Goal: Obtain resource: Download file/media

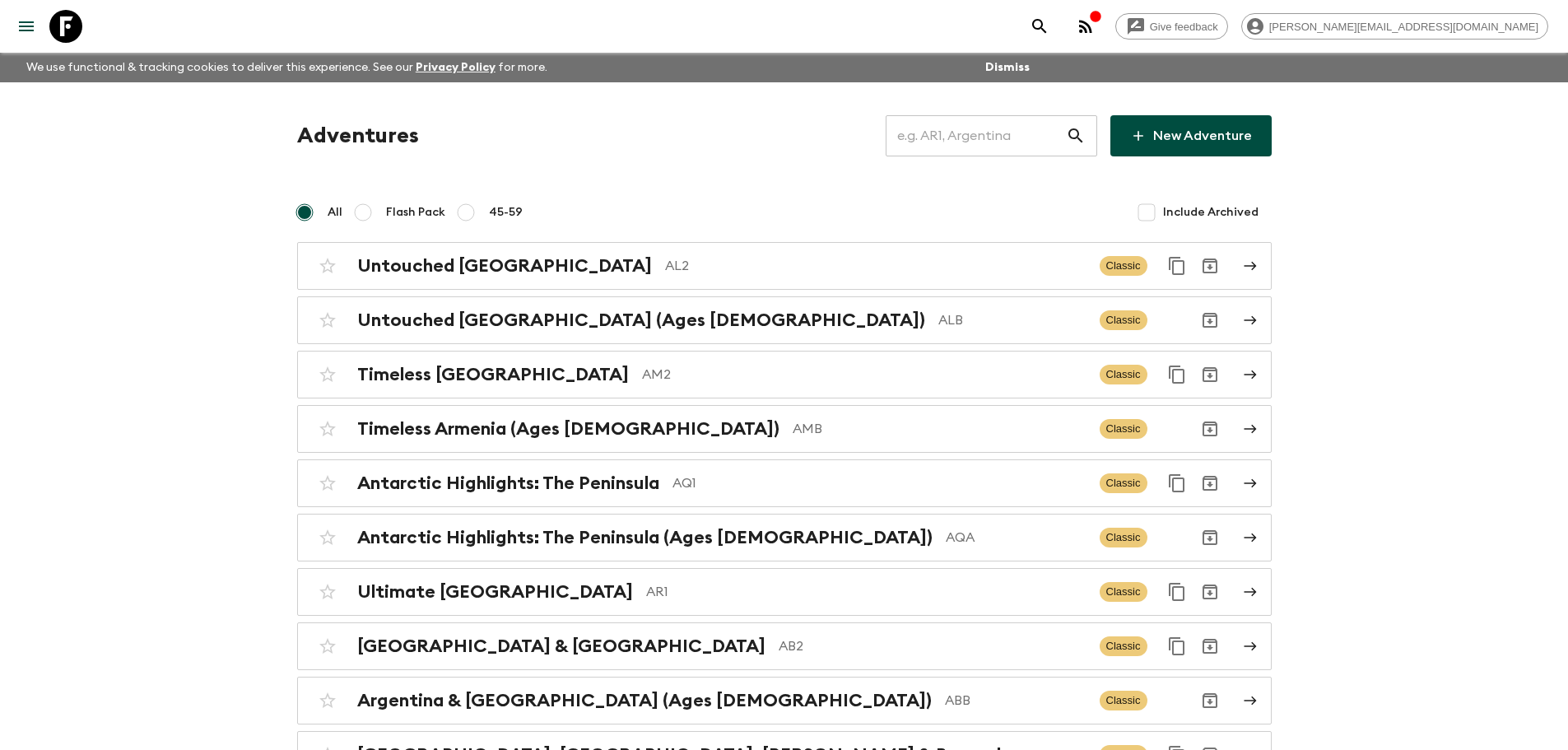
click at [905, 142] on input "text" at bounding box center [975, 136] width 181 height 46
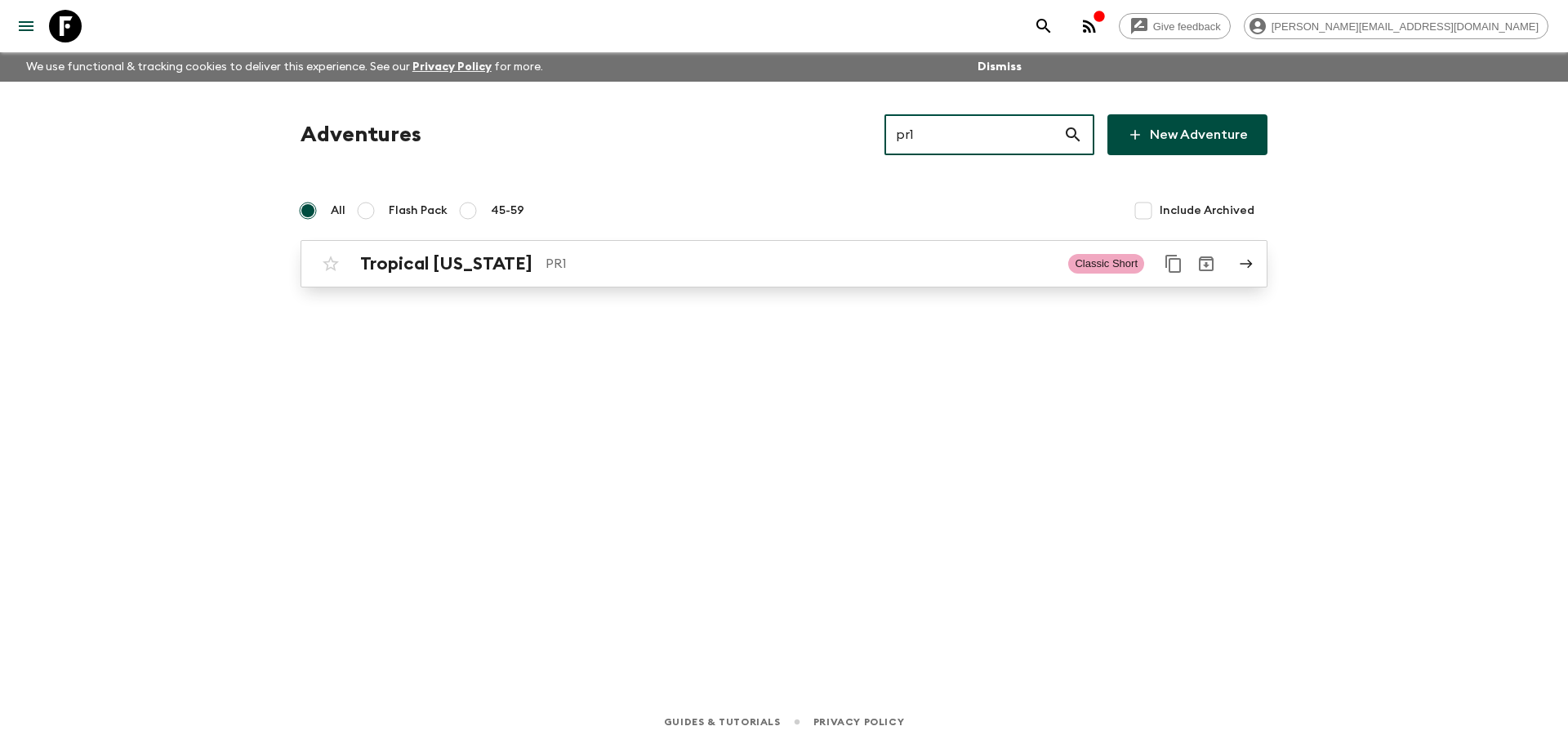
type input "pr1"
click at [798, 266] on p "PR1" at bounding box center [800, 264] width 509 height 20
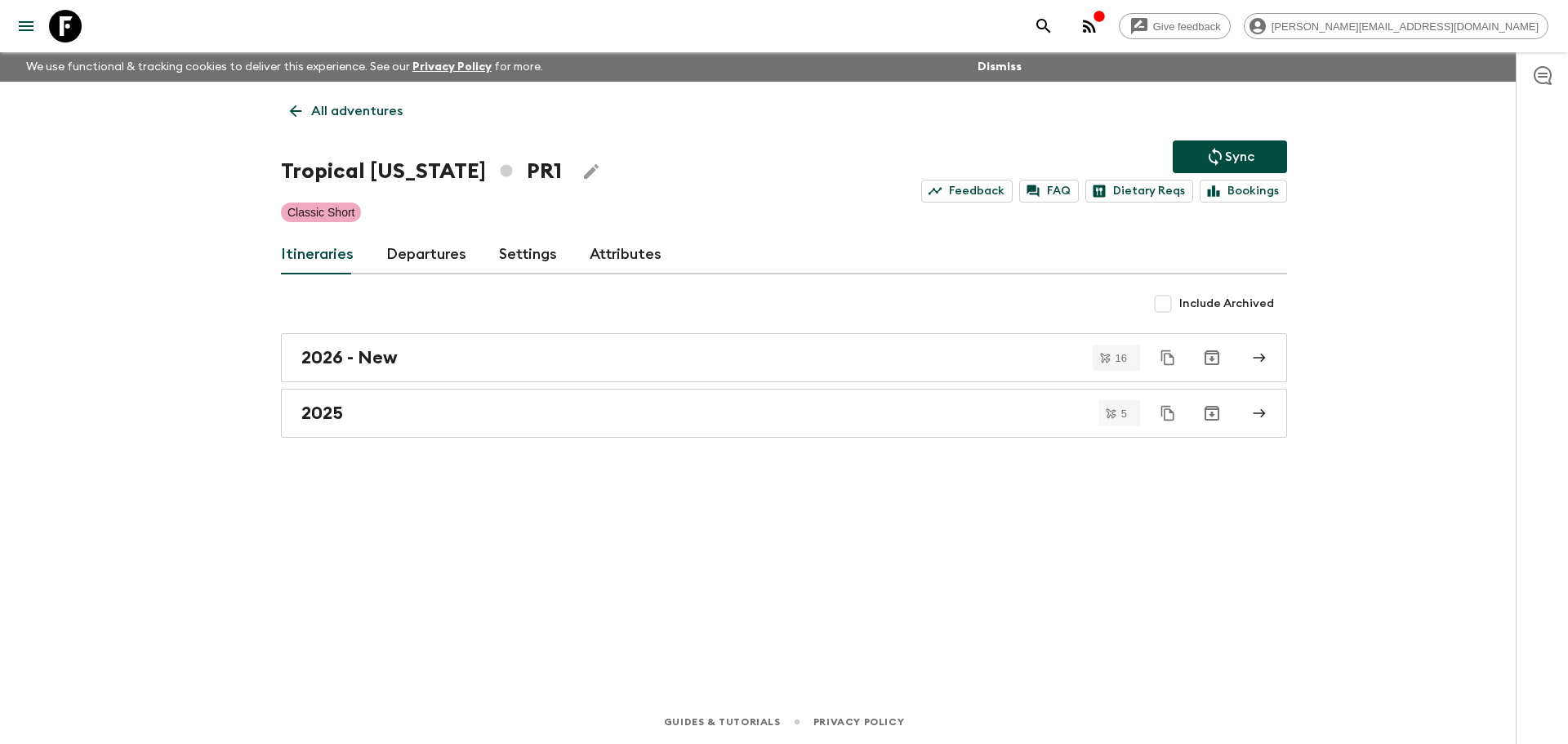
click at [414, 265] on link "Departures" at bounding box center [426, 255] width 80 height 39
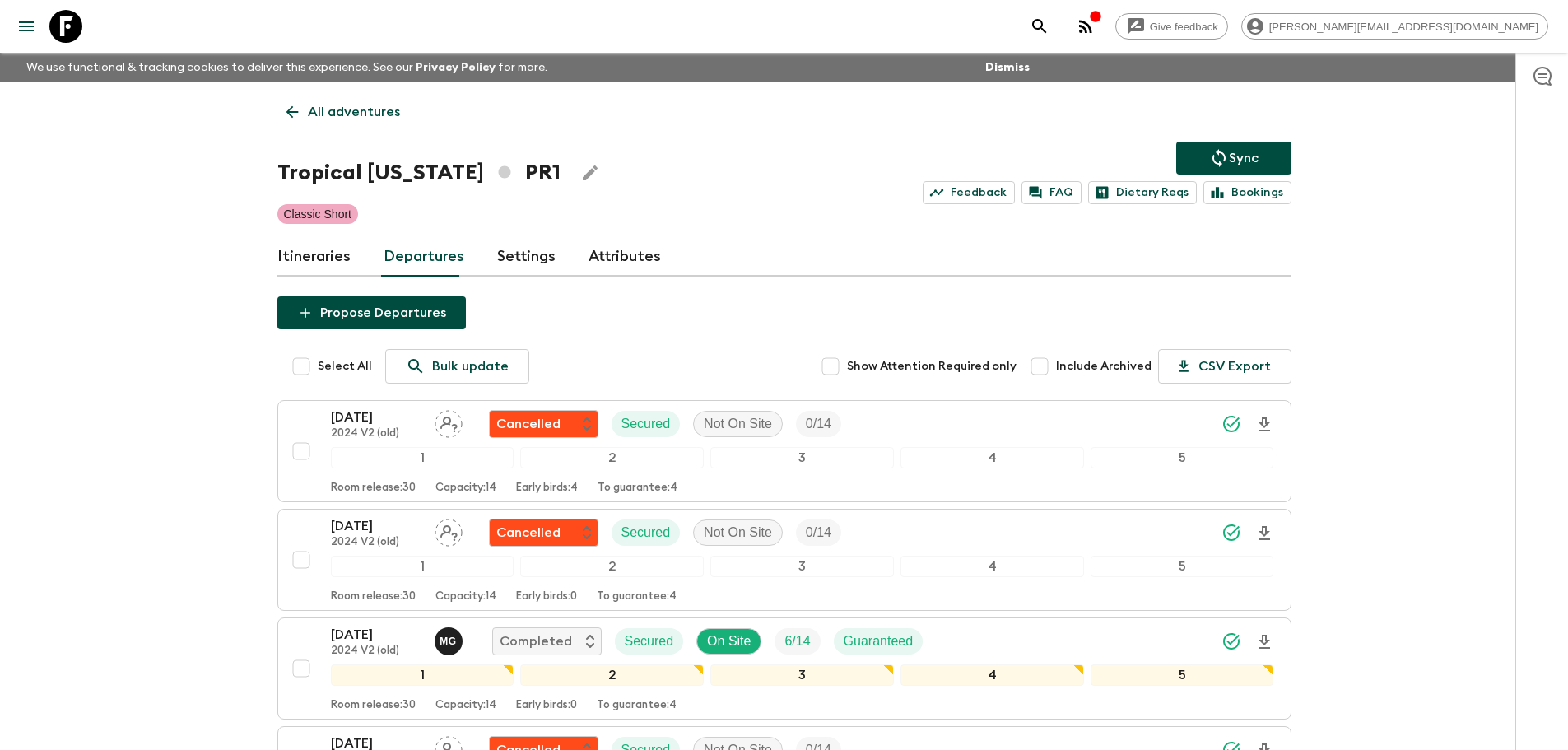
click at [316, 258] on link "Itineraries" at bounding box center [314, 257] width 73 height 39
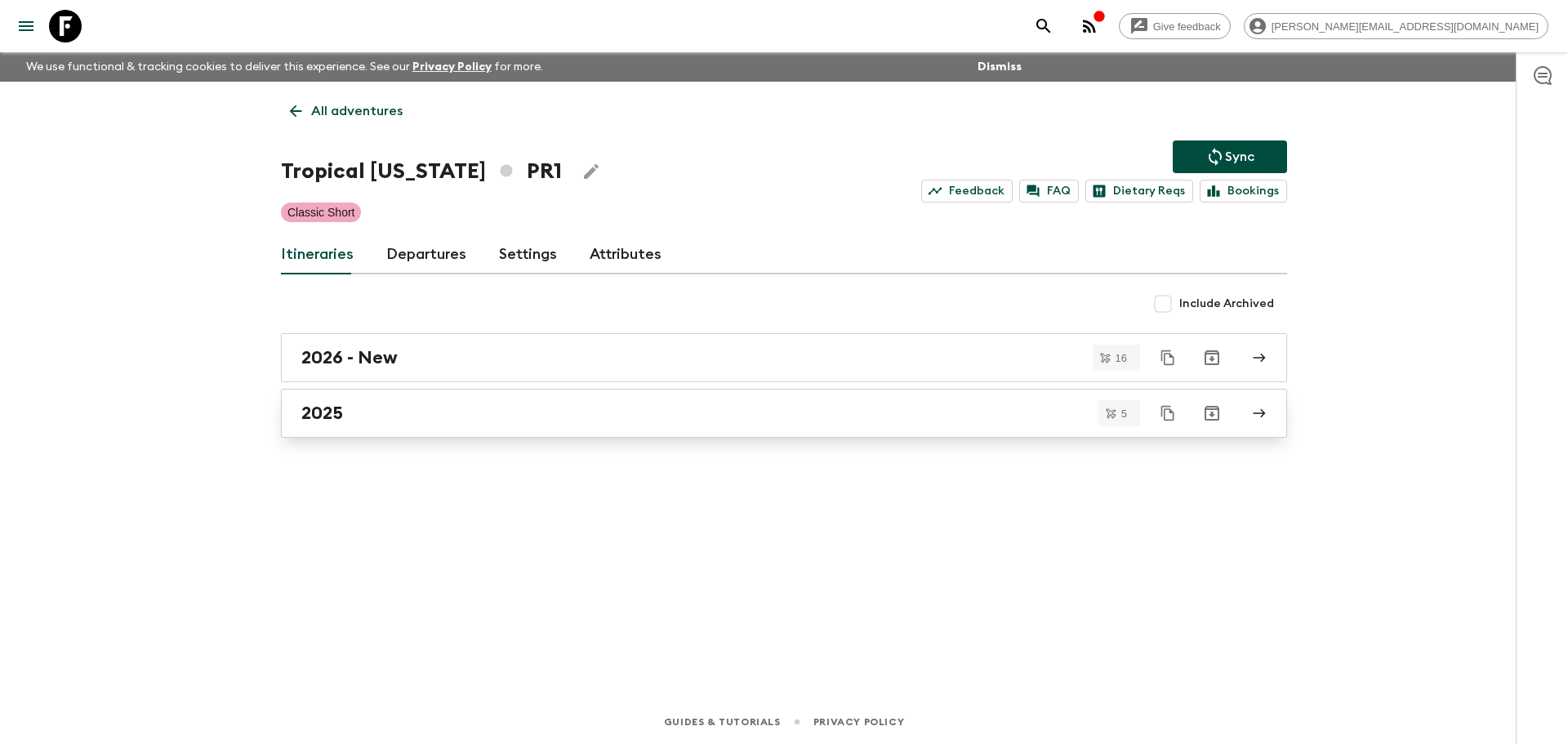
click at [513, 413] on div "2025" at bounding box center [768, 413] width 934 height 21
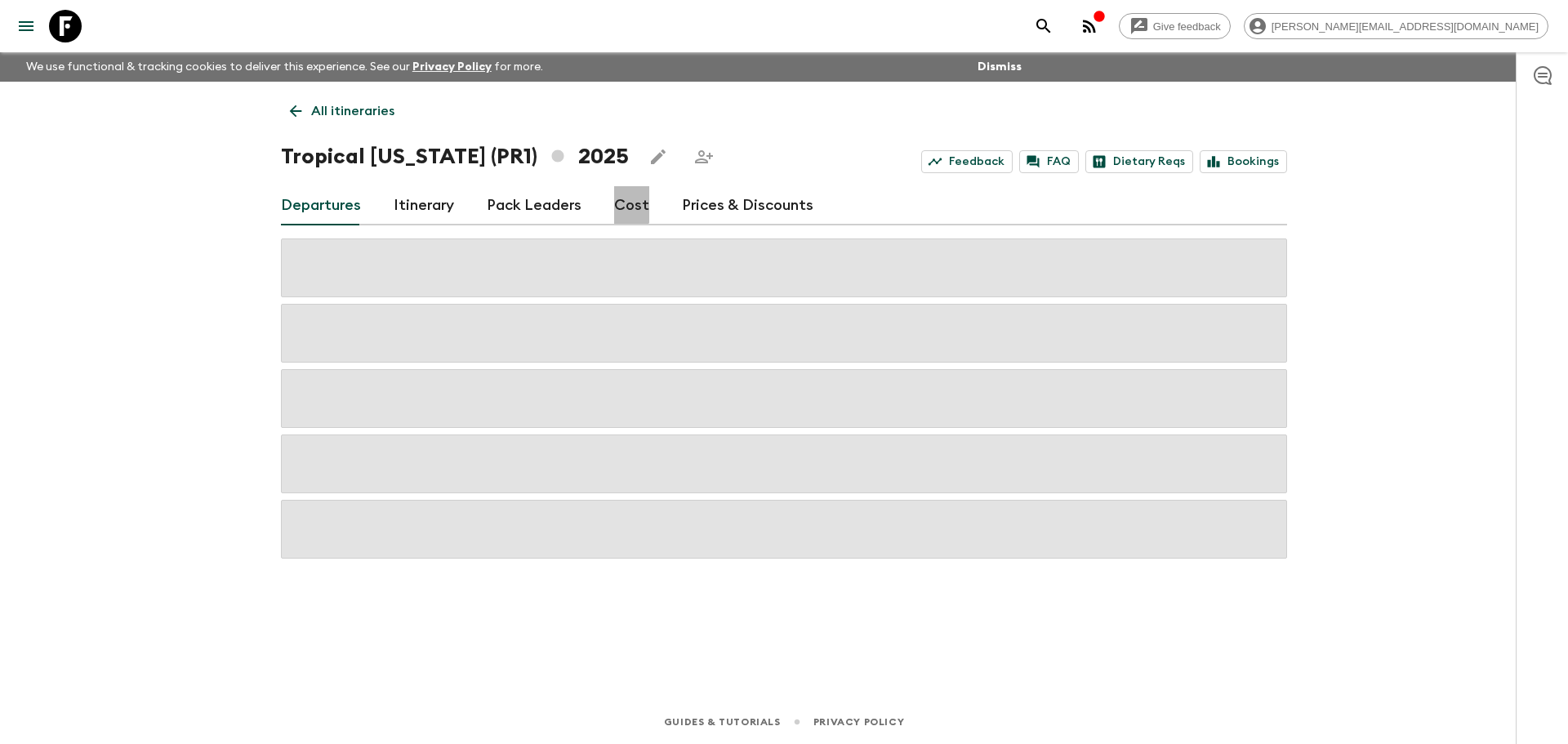
click at [615, 203] on link "Cost" at bounding box center [631, 206] width 35 height 39
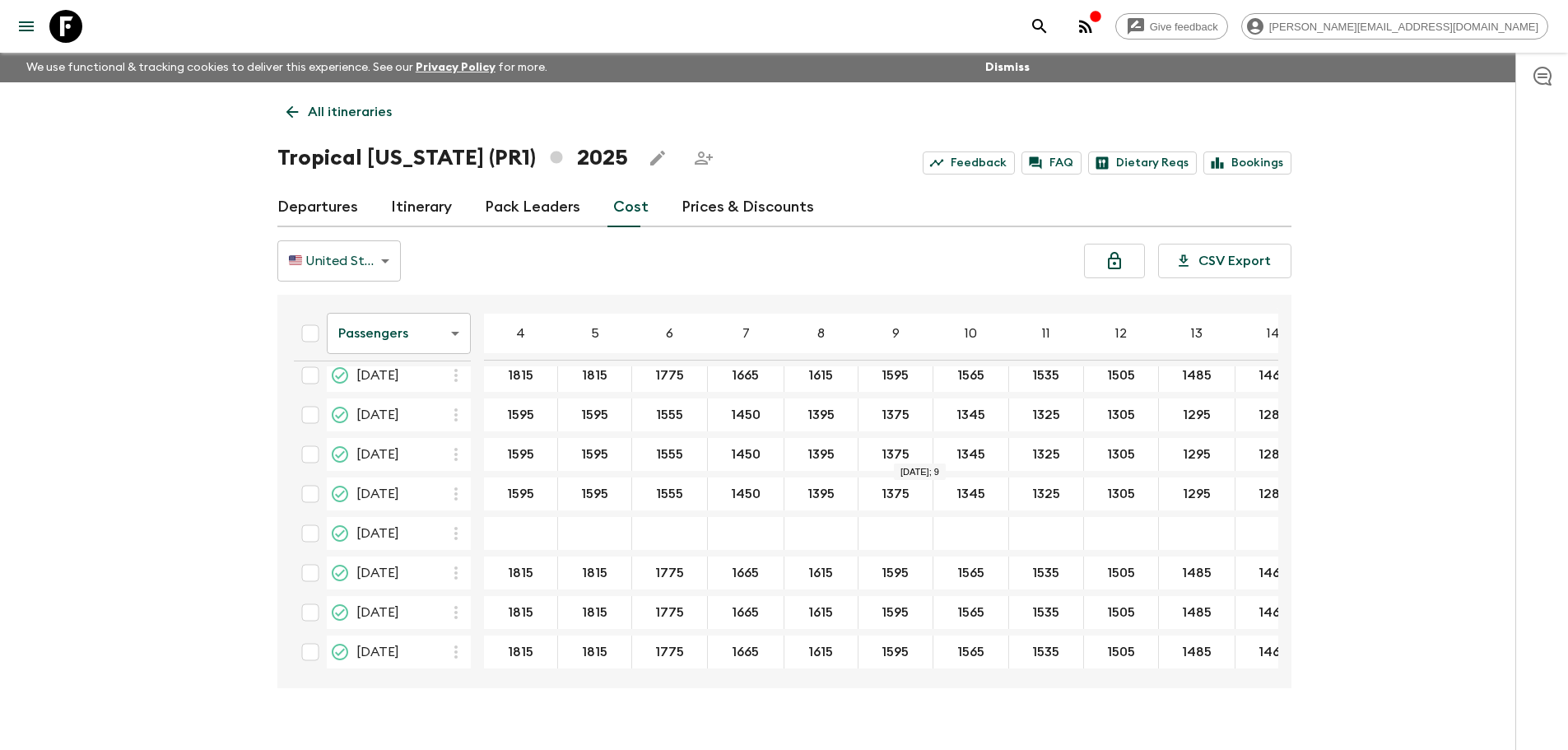
scroll to position [139, 297]
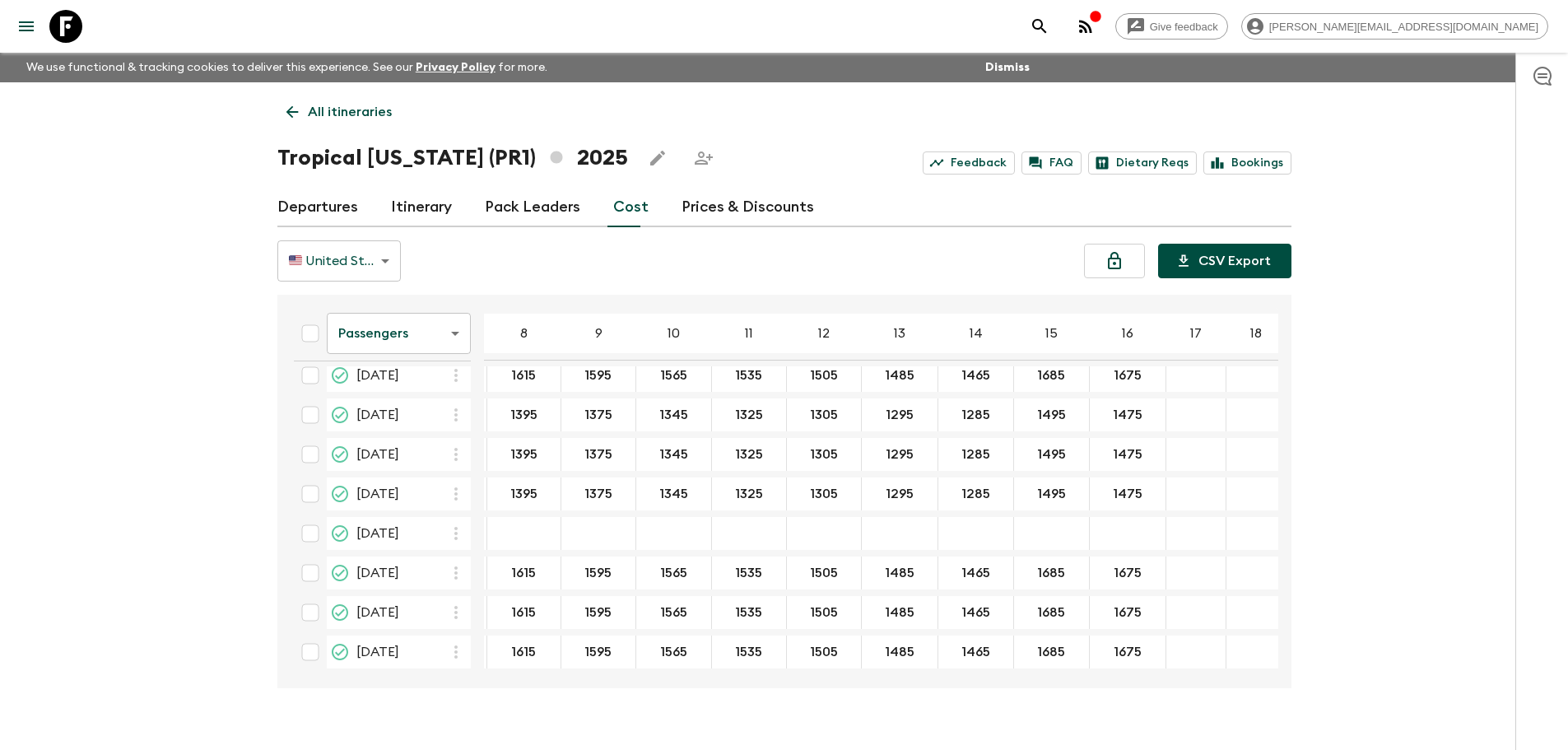
click at [1221, 255] on button "CSV Export" at bounding box center [1225, 261] width 134 height 35
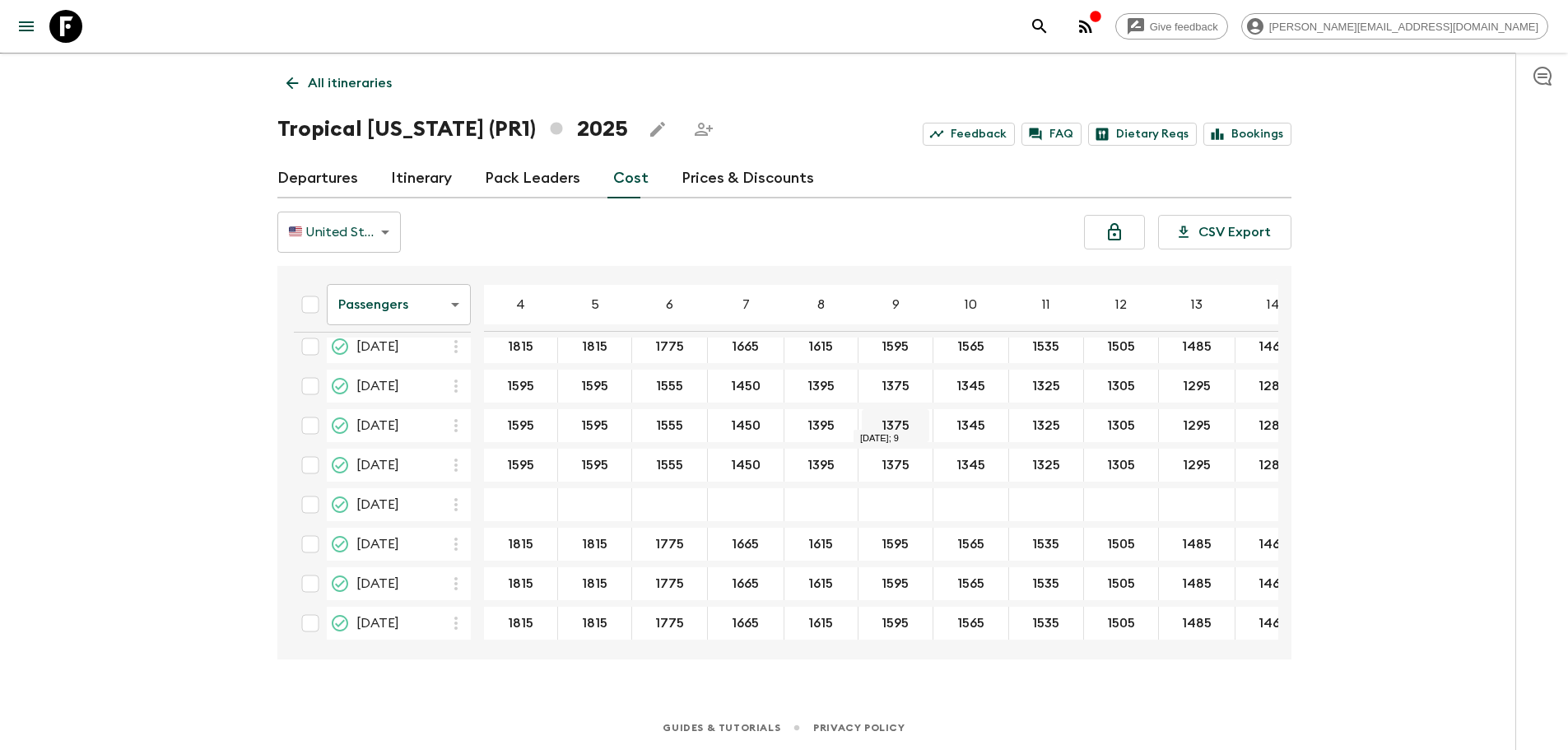
scroll to position [0, 0]
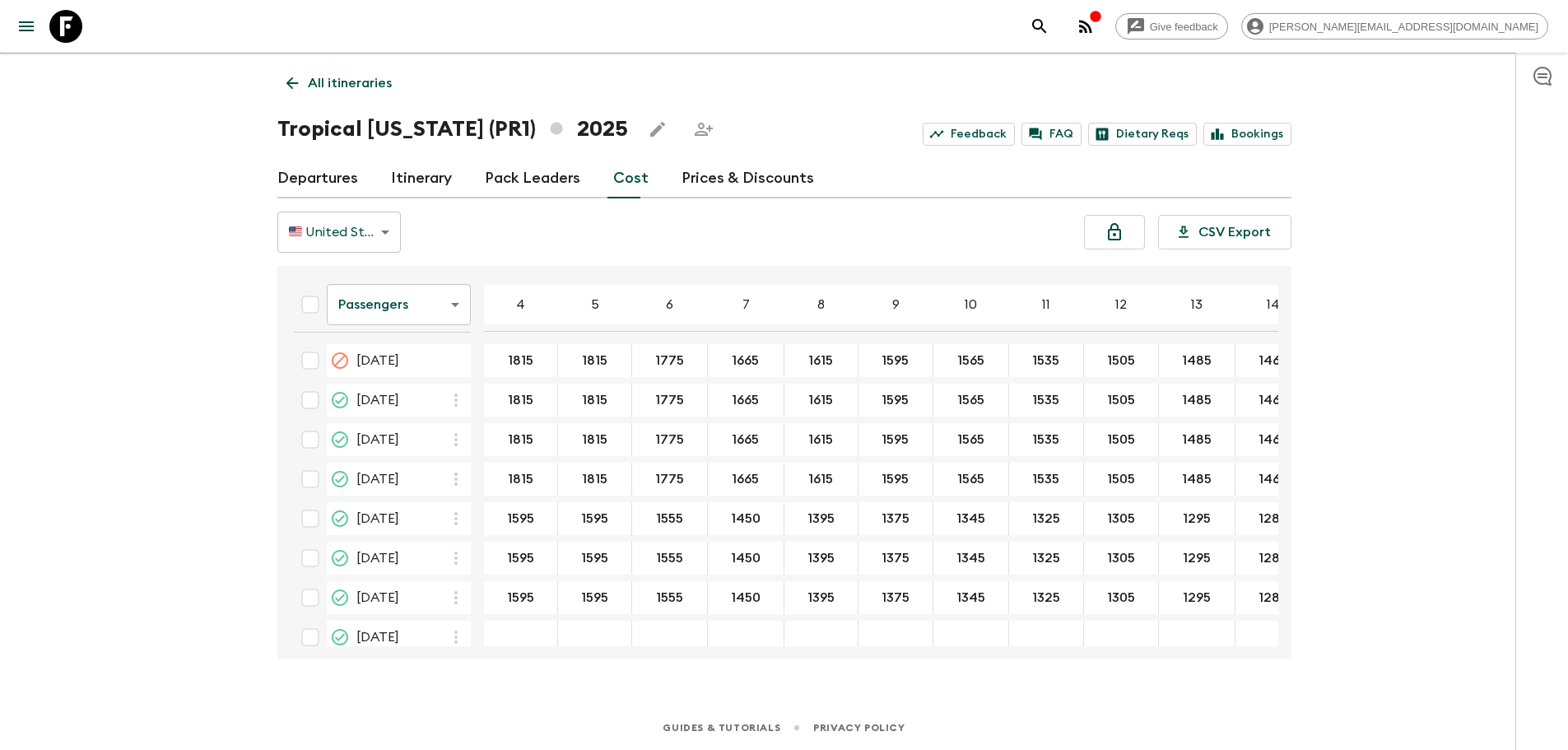
click at [1468, 251] on div "Give feedback [PERSON_NAME][EMAIL_ADDRESS][DOMAIN_NAME] We use functional & tra…" at bounding box center [784, 361] width 1568 height 779
